Goal: Navigation & Orientation: Go to known website

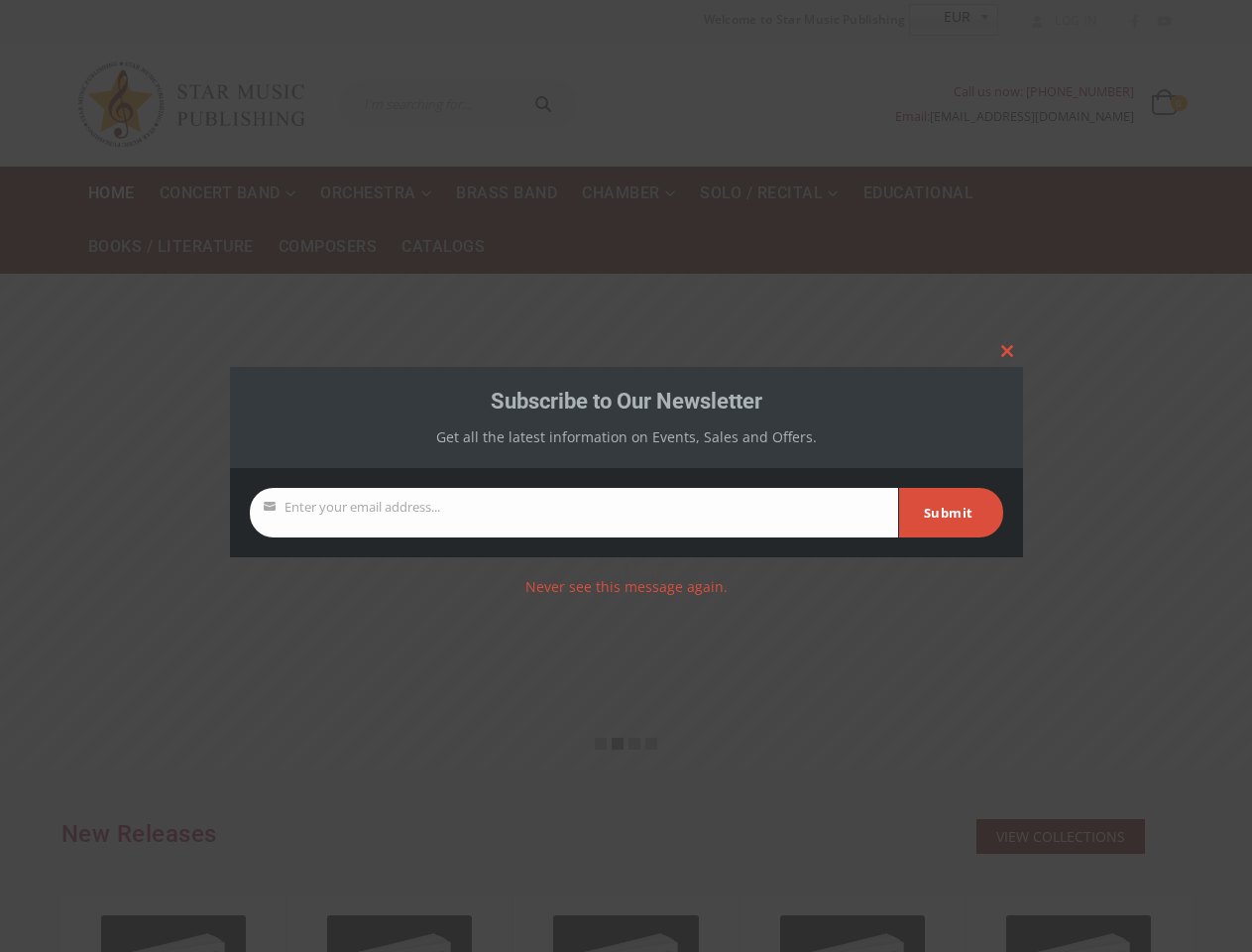
click at [626, 476] on form "Your email Enter your email address... Submit" at bounding box center [626, 512] width 793 height 89
click at [1008, 351] on span at bounding box center [1008, 351] width 32 height 12
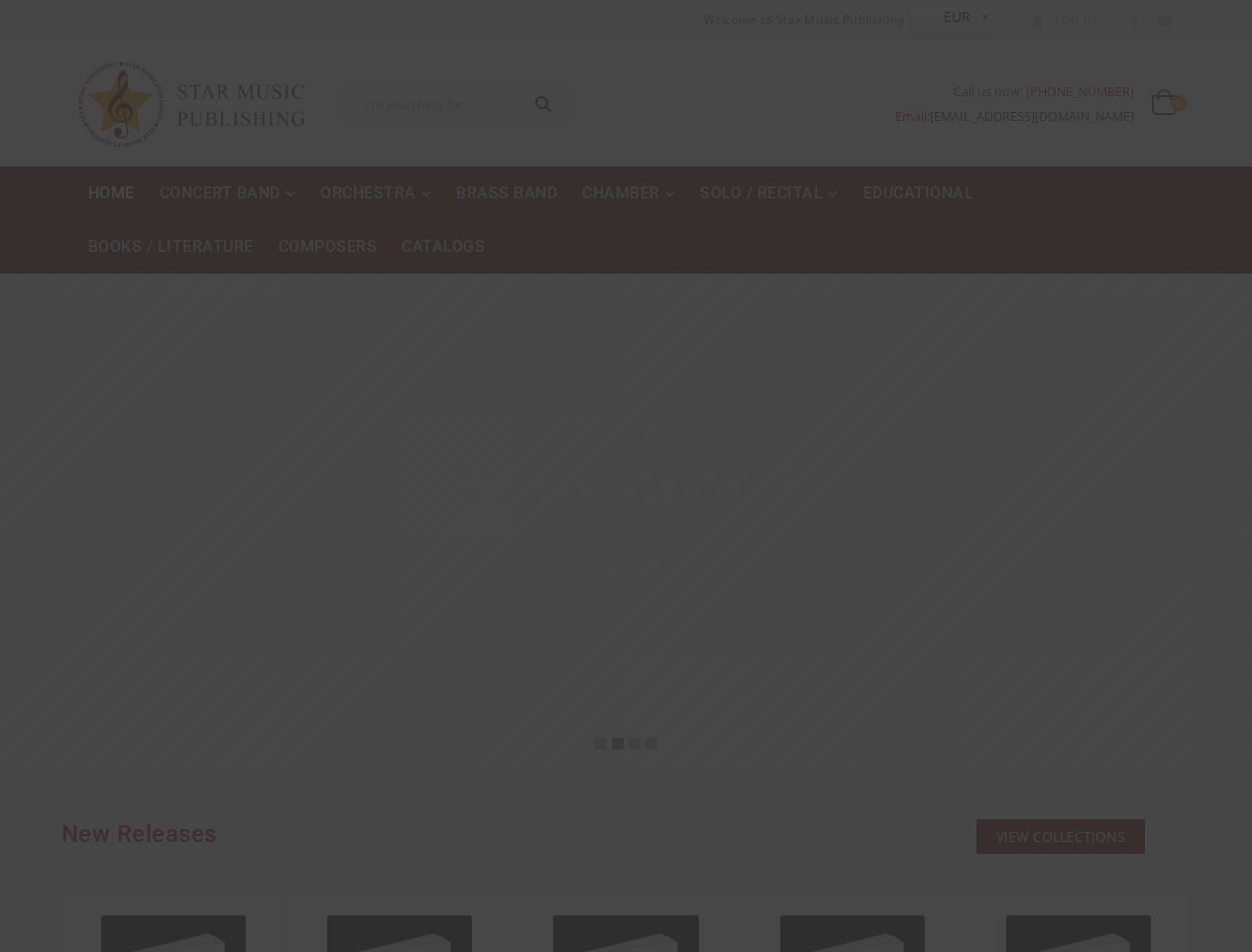
click at [626, 586] on link "Never see this message again." at bounding box center [626, 586] width 203 height 19
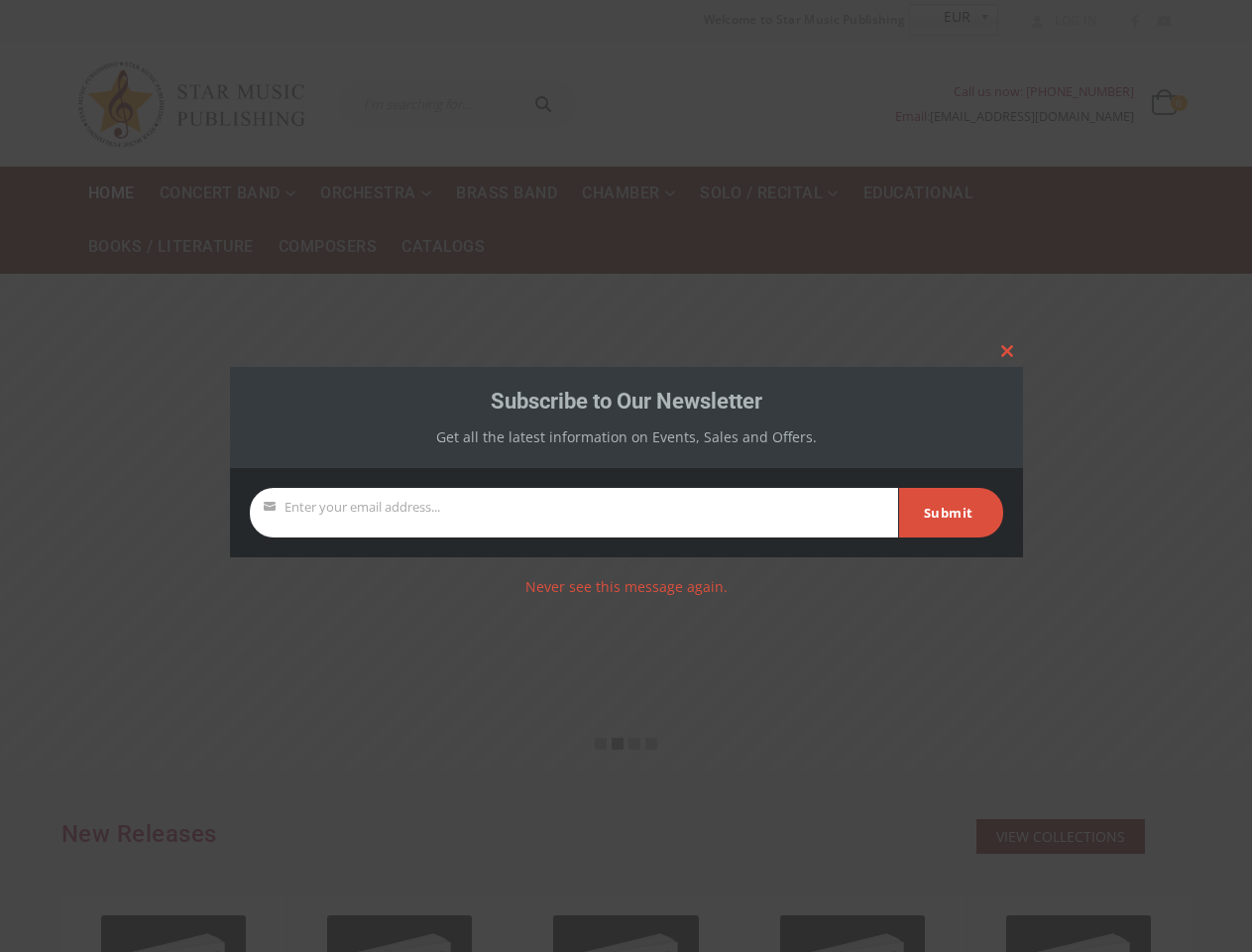
click at [626, 476] on form "Your email Enter your email address... Submit" at bounding box center [626, 512] width 793 height 89
click at [1008, 351] on span at bounding box center [1008, 351] width 32 height 12
